Goal: Find specific page/section: Find specific page/section

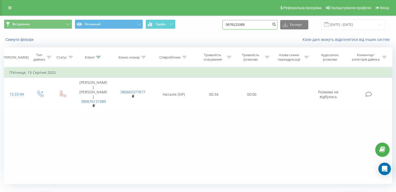
drag, startPoint x: 255, startPoint y: 25, endPoint x: 216, endPoint y: 31, distance: 39.0
click at [216, 31] on div "Всі дзвінки Основний Графік 0676121089 Експорт .csv .xls .xlsx [DATE] - [DATE]" at bounding box center [197, 24] width 395 height 17
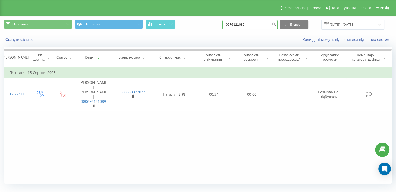
drag, startPoint x: 252, startPoint y: 25, endPoint x: 205, endPoint y: 36, distance: 47.8
click at [205, 36] on div "Основний Основний Графік 0676121089 Експорт .csv .xls .xlsx 19.05.2025 - 19.08.…" at bounding box center [197, 31] width 395 height 30
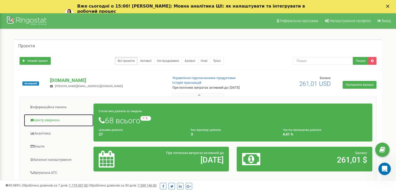
click at [53, 121] on link "Центр звернень" at bounding box center [59, 120] width 70 height 13
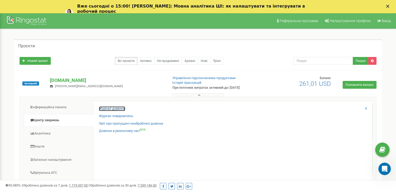
click at [119, 106] on link "Журнал дзвінків" at bounding box center [112, 108] width 26 height 5
